Goal: Task Accomplishment & Management: Complete application form

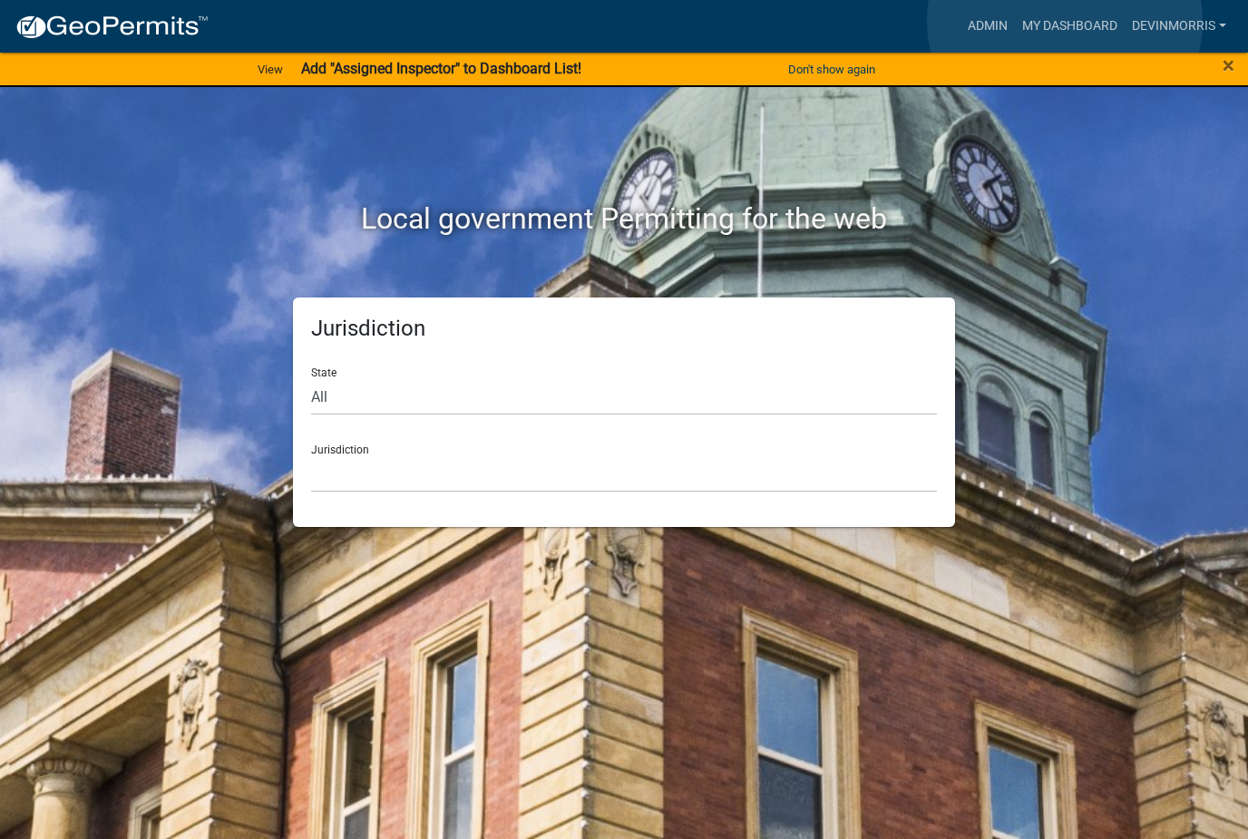
click at [1065, 21] on link "My Dashboard" at bounding box center [1070, 26] width 110 height 34
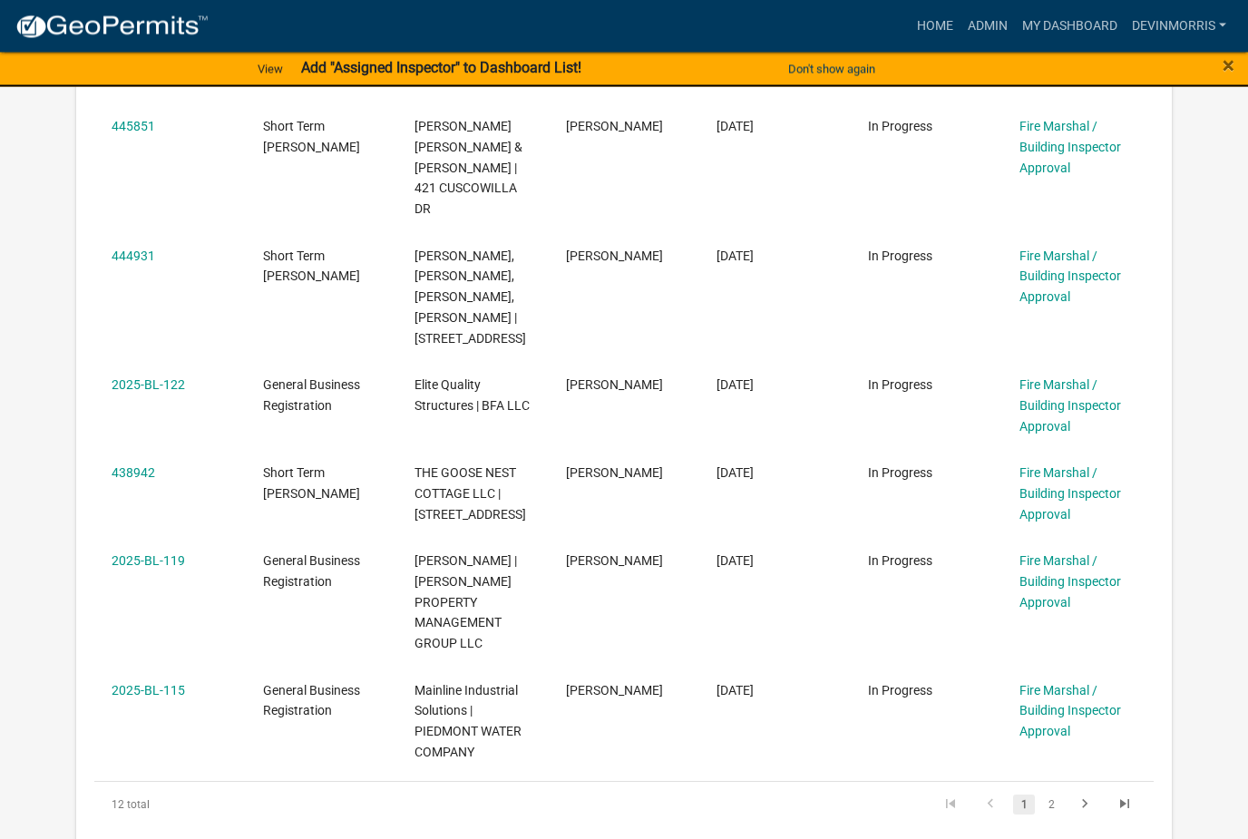
scroll to position [952, 0]
click at [1054, 793] on link "2" at bounding box center [1051, 803] width 22 height 20
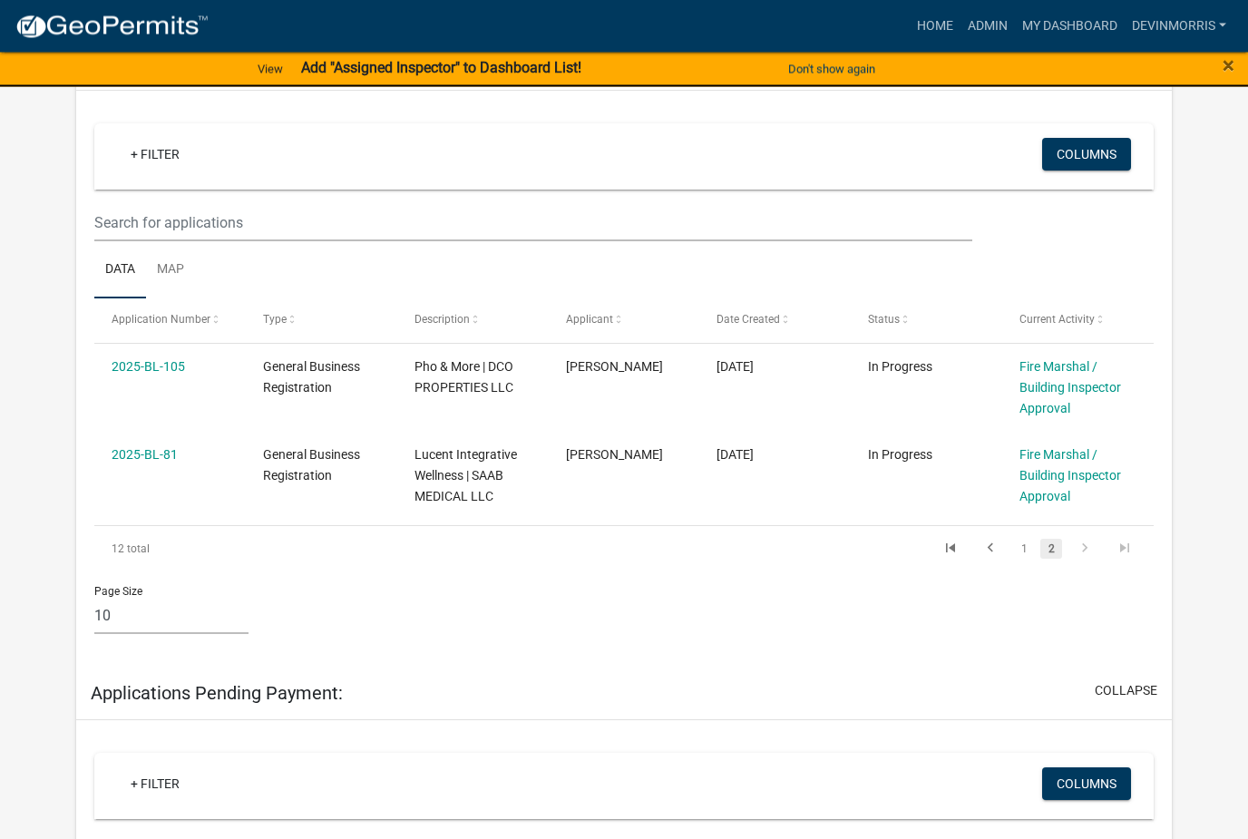
scroll to position [313, 0]
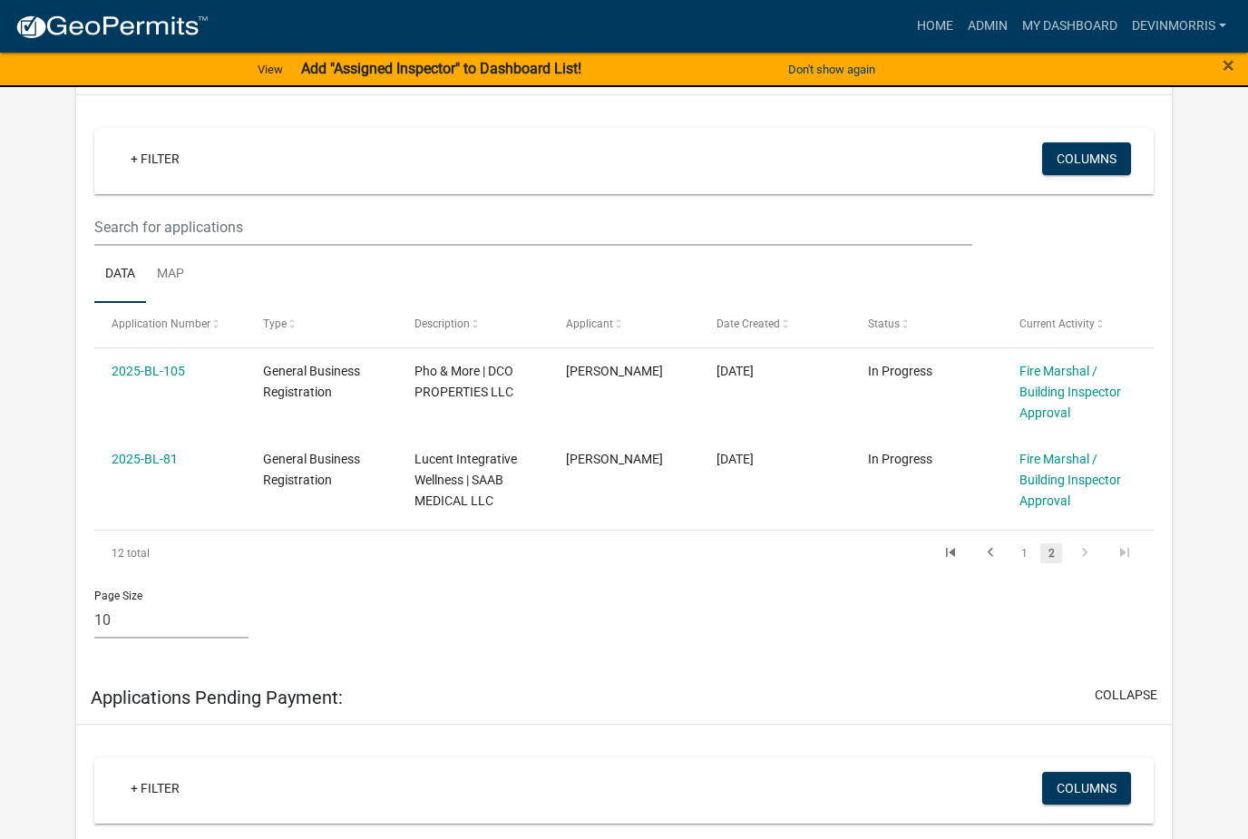
click at [1032, 543] on link "1" at bounding box center [1024, 553] width 22 height 20
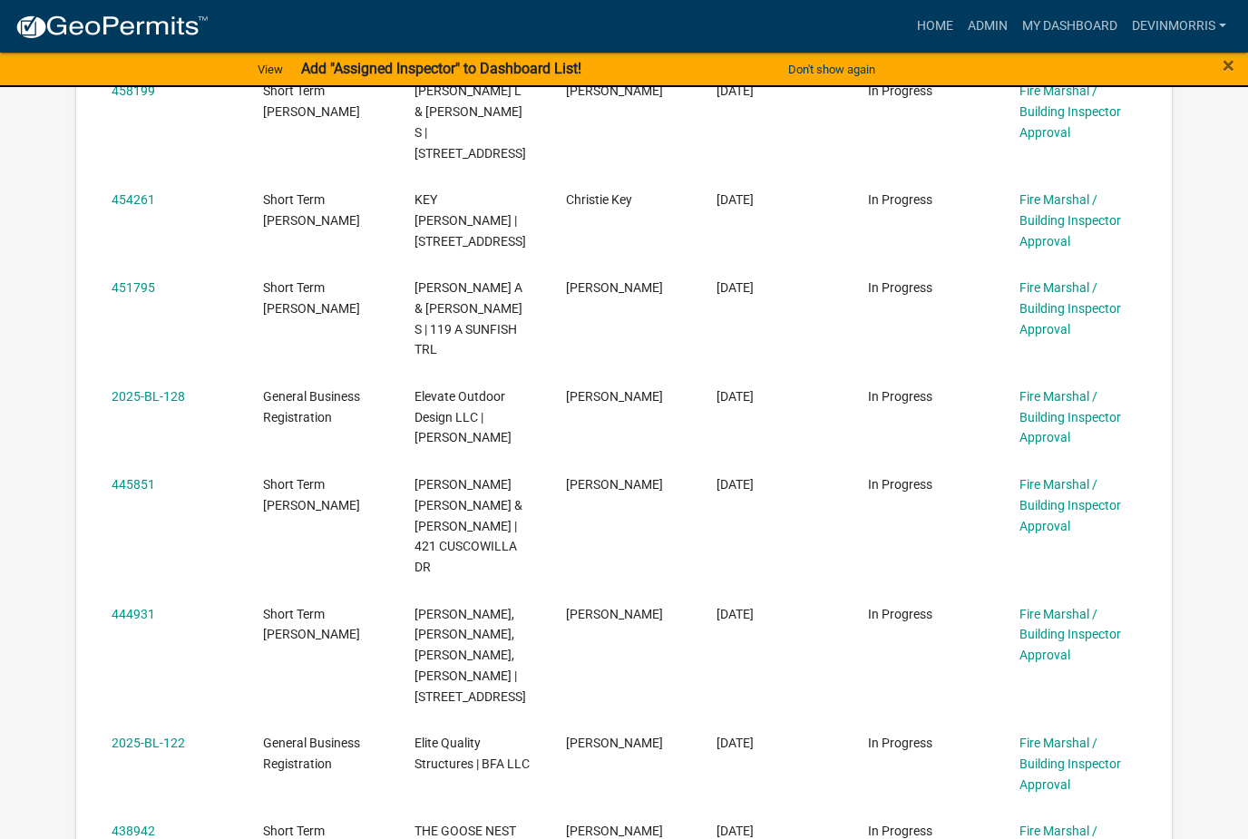
scroll to position [612, 0]
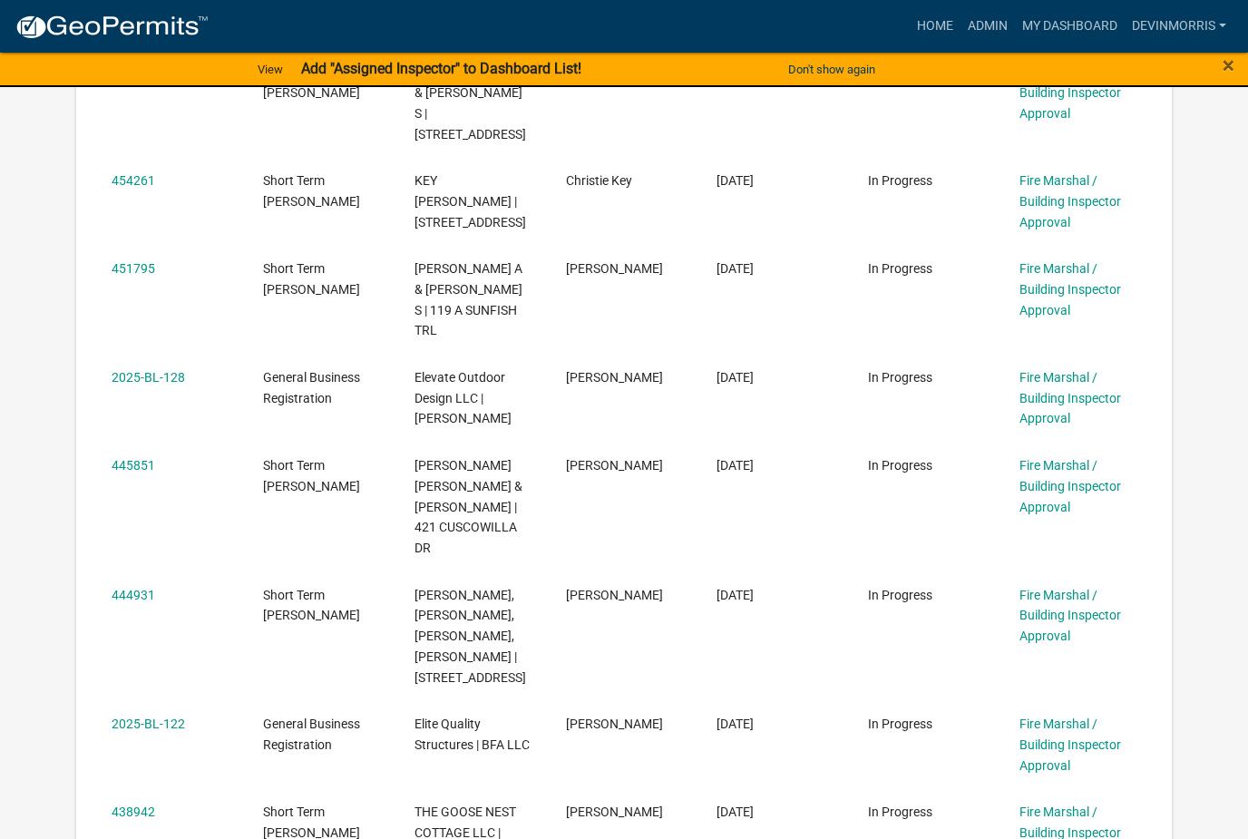
click at [130, 588] on link "444931" at bounding box center [134, 595] width 44 height 15
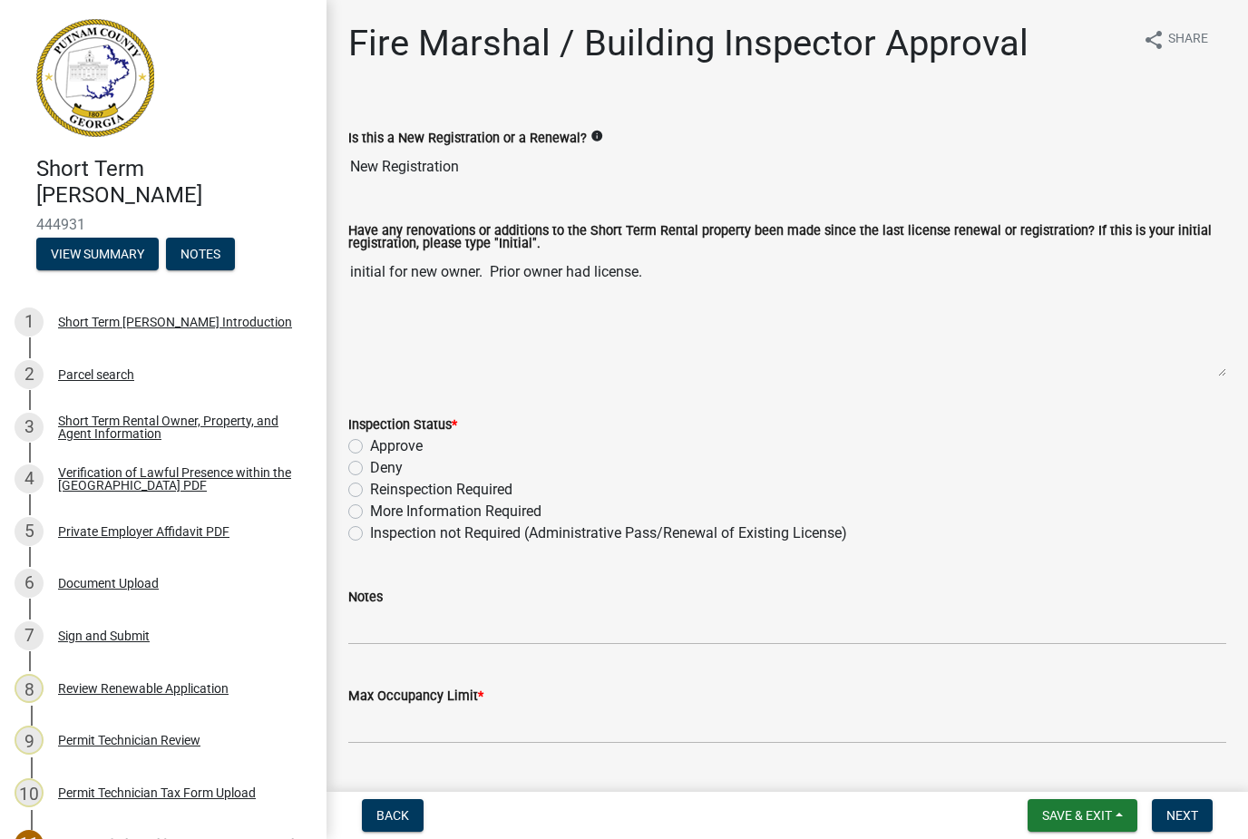
click at [363, 441] on div "Approve" at bounding box center [787, 446] width 878 height 22
click at [365, 443] on div "Approve" at bounding box center [787, 446] width 878 height 22
click at [366, 436] on div "Approve" at bounding box center [787, 446] width 878 height 22
click at [366, 444] on div "Approve" at bounding box center [787, 446] width 878 height 22
click at [399, 436] on label "Approve" at bounding box center [396, 446] width 53 height 22
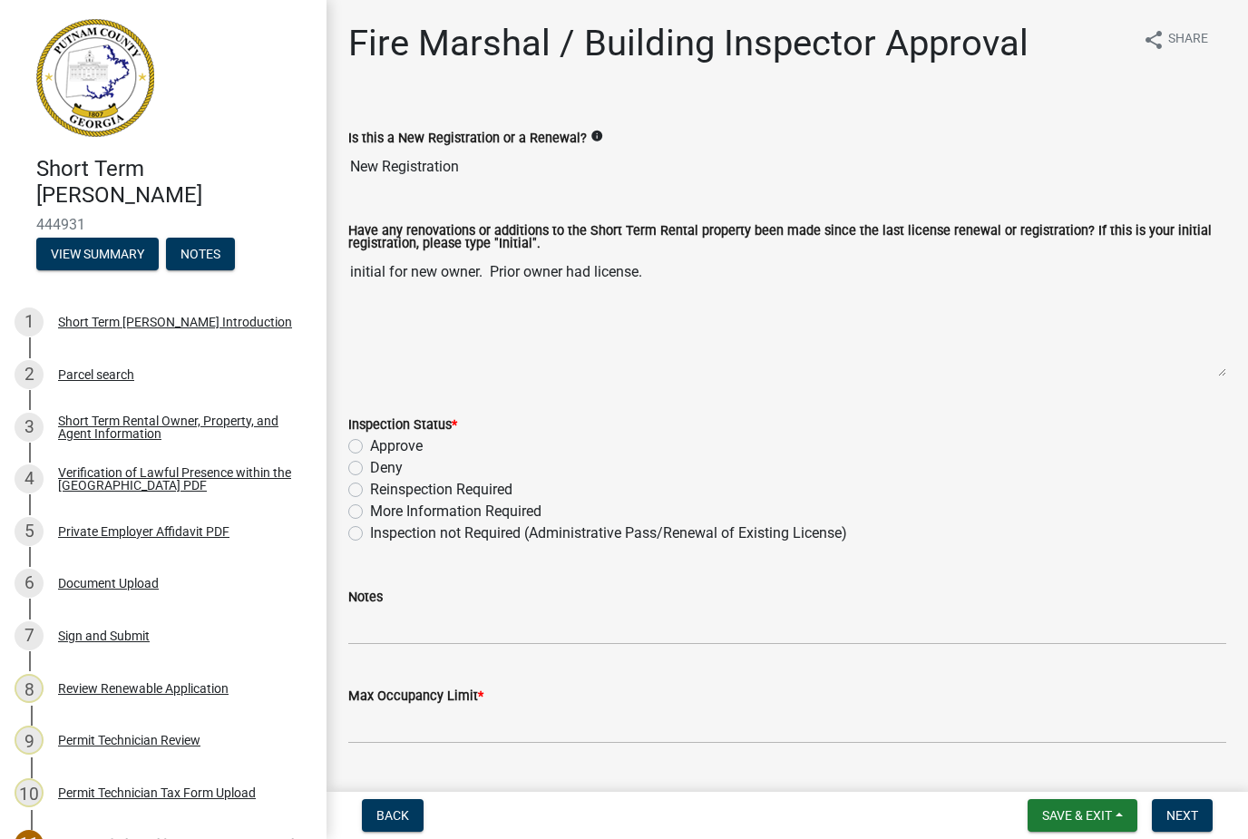
click at [382, 436] on input "Approve" at bounding box center [376, 441] width 12 height 12
radio input "true"
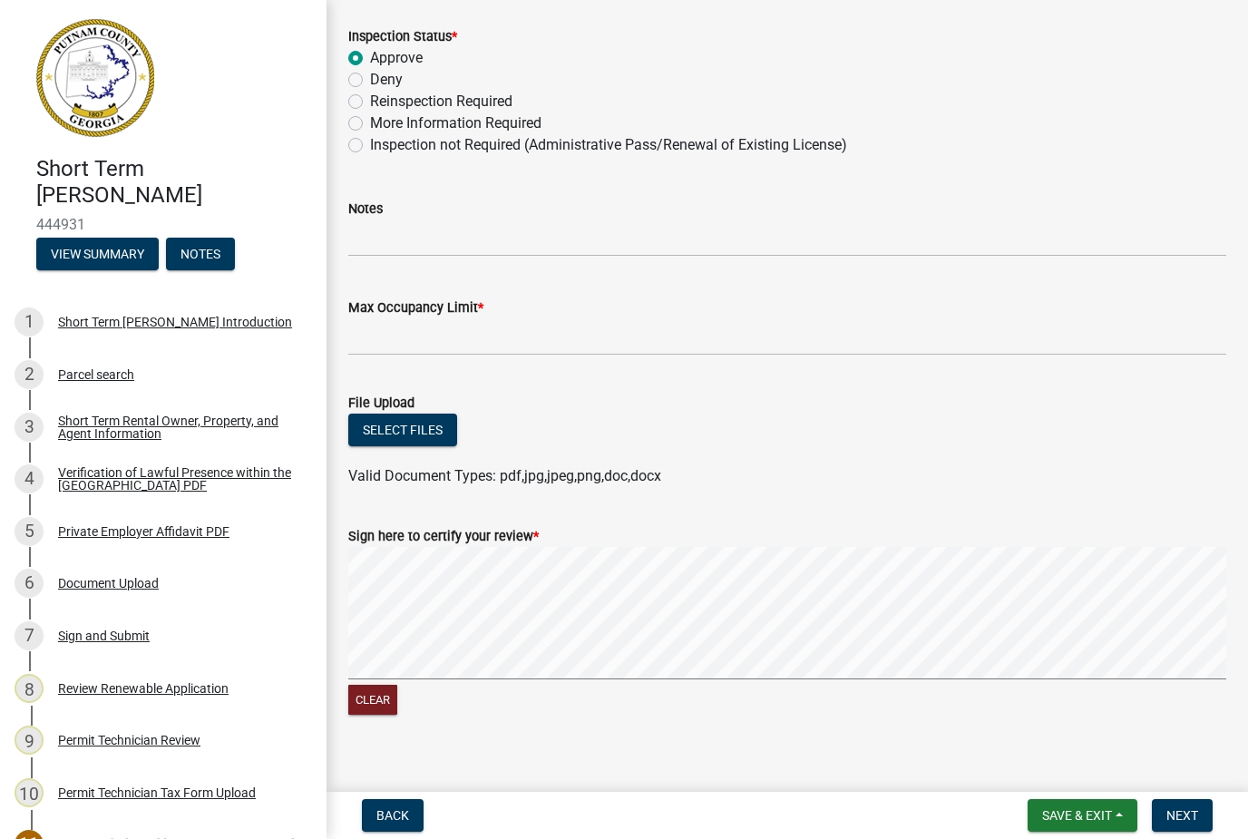
scroll to position [389, 0]
click at [658, 339] on input "Max Occupancy Limit *" at bounding box center [787, 335] width 878 height 37
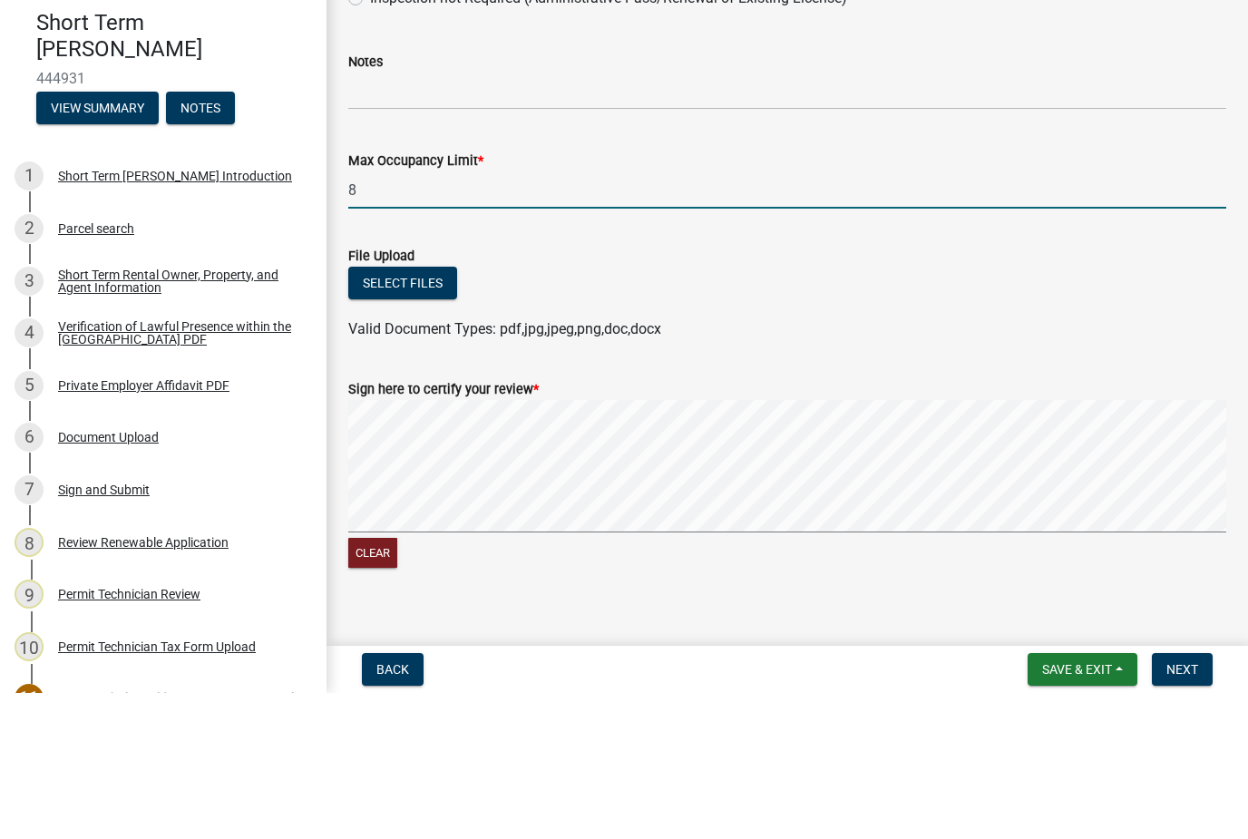
type input "8"
click at [885, 413] on div "Select files" at bounding box center [787, 431] width 878 height 37
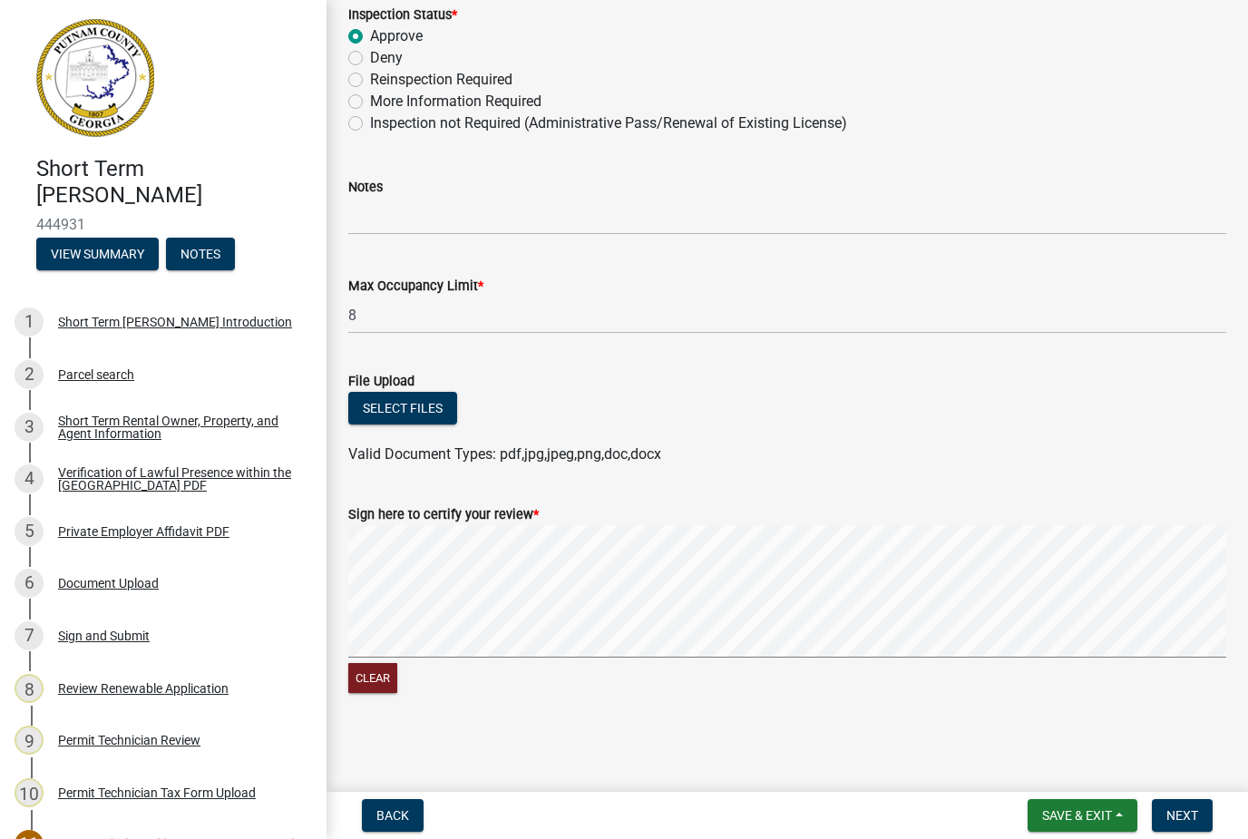
scroll to position [410, 0]
click at [439, 408] on button "Select files" at bounding box center [402, 408] width 109 height 33
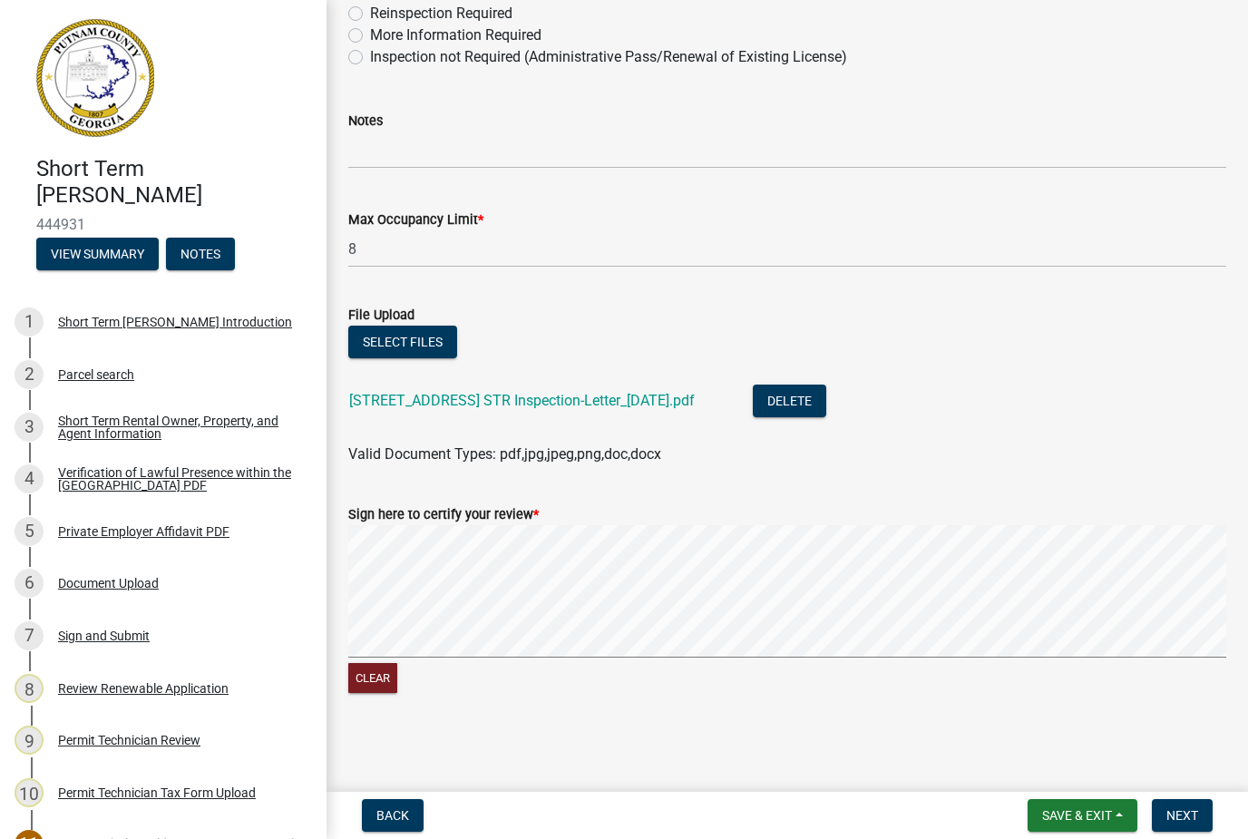
scroll to position [476, 0]
click at [1196, 813] on span "Next" at bounding box center [1182, 815] width 32 height 15
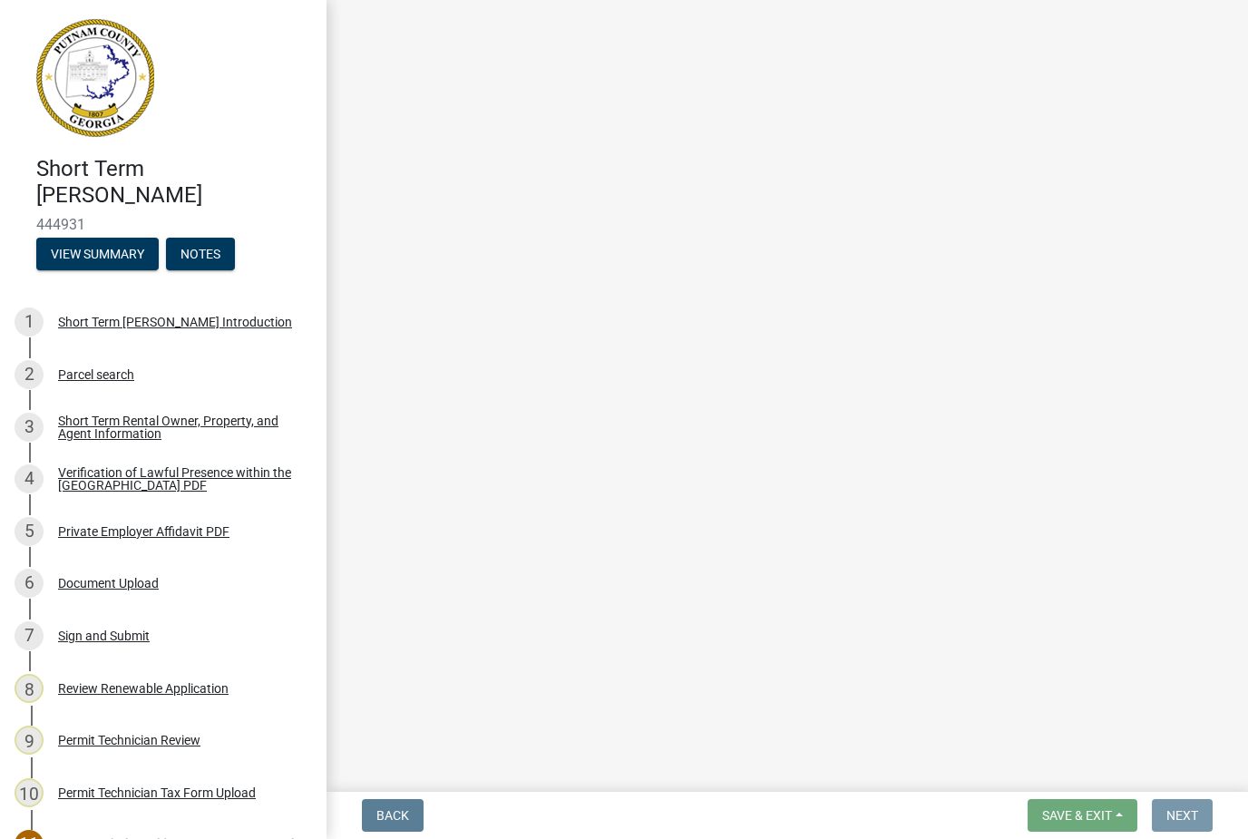
scroll to position [0, 0]
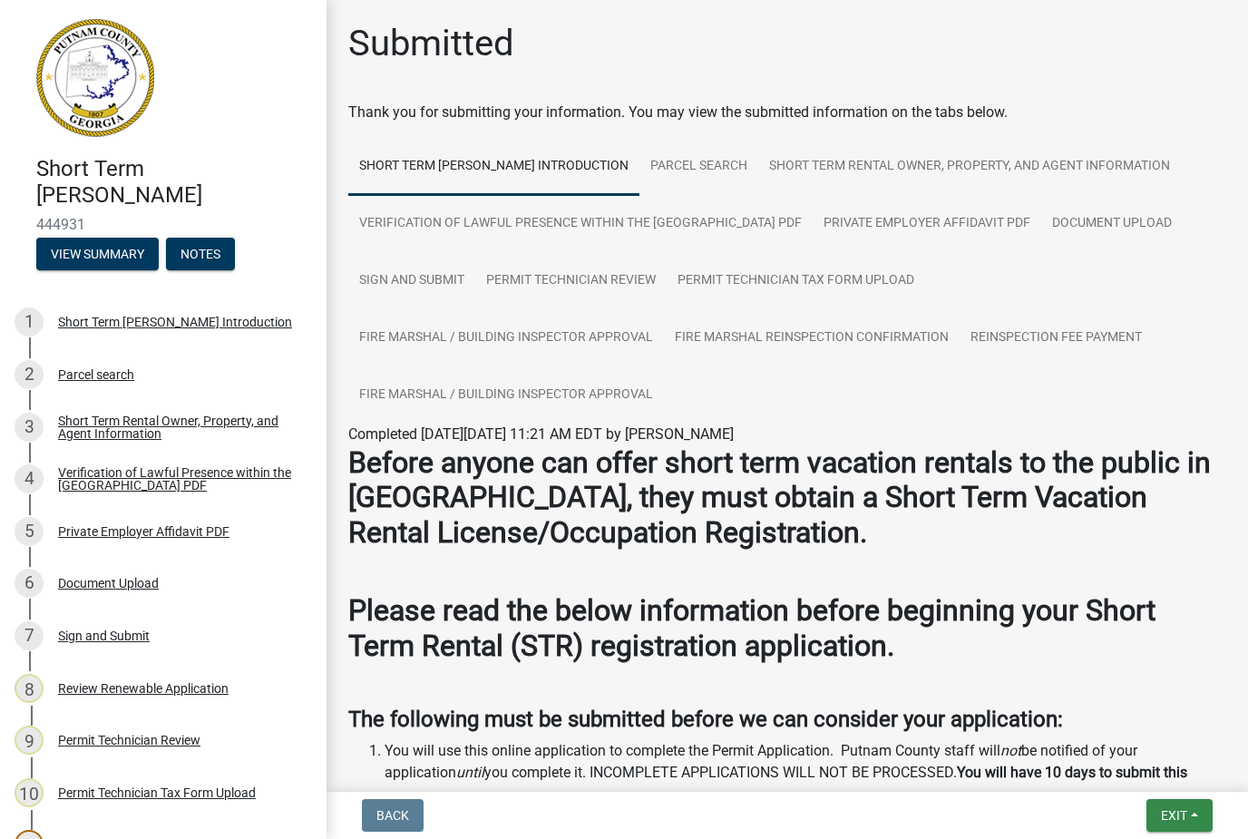
click at [1192, 813] on button "Exit" at bounding box center [1179, 815] width 66 height 33
click at [1158, 760] on button "Save & Exit" at bounding box center [1140, 768] width 145 height 44
